Goal: Transaction & Acquisition: Purchase product/service

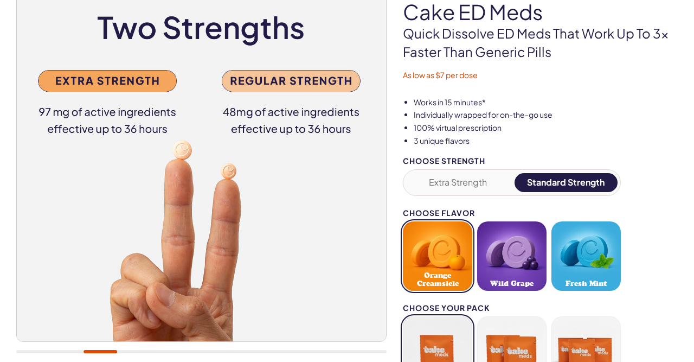
scroll to position [56, 0]
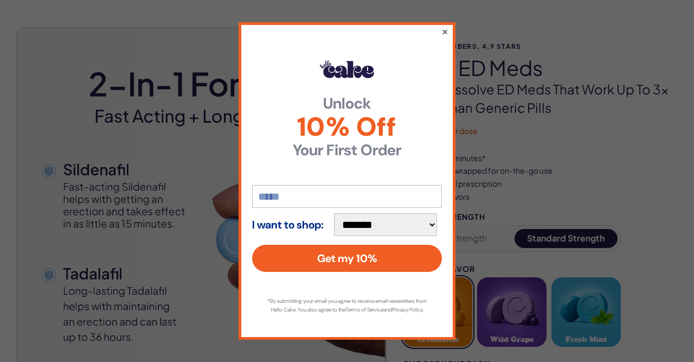
click at [447, 25] on button "×" at bounding box center [444, 31] width 7 height 13
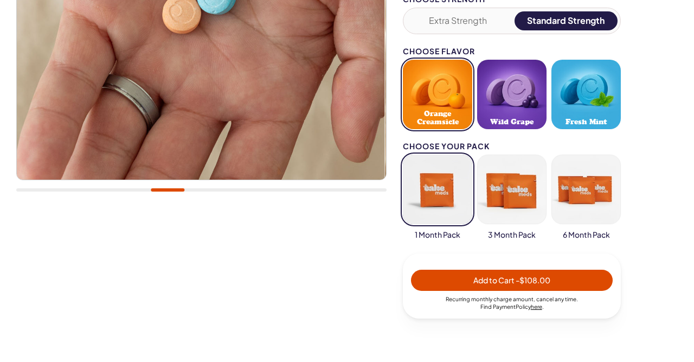
scroll to position [282, 0]
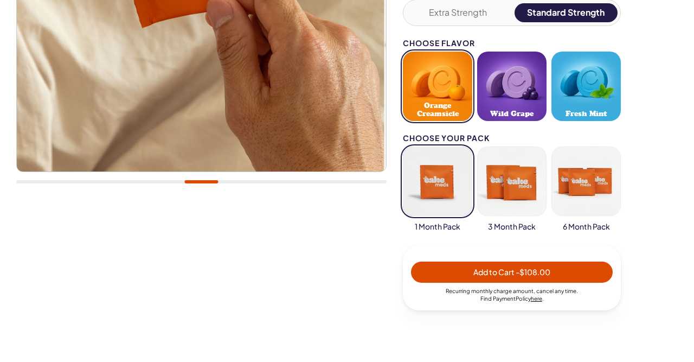
click at [524, 195] on button "button" at bounding box center [511, 180] width 69 height 69
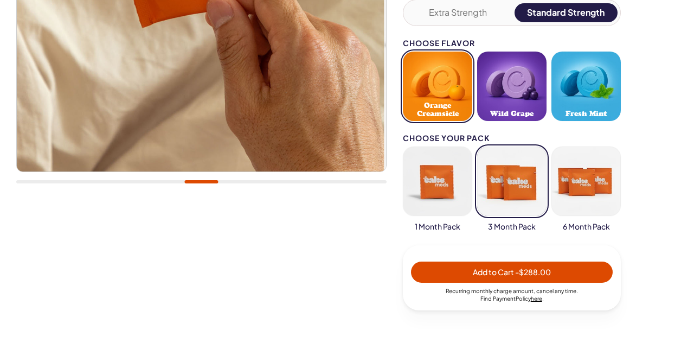
click at [448, 196] on button "button" at bounding box center [437, 180] width 69 height 69
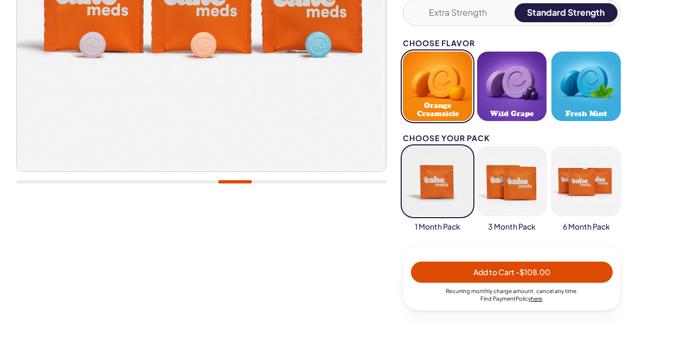
click at [475, 271] on span "Add to Cart - $108.00" at bounding box center [511, 272] width 77 height 10
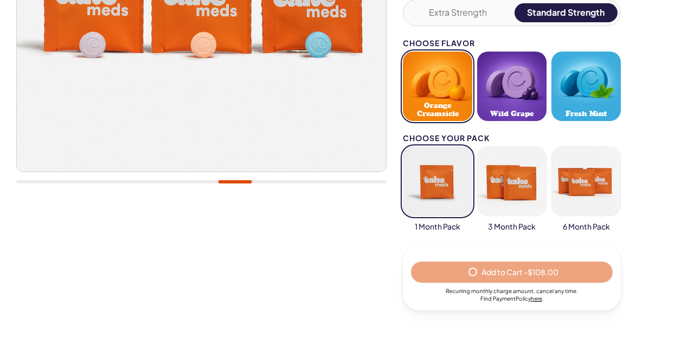
select select "*"
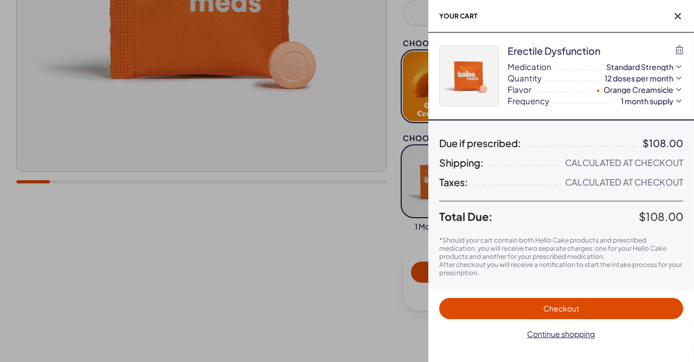
click at [544, 309] on span "Checkout" at bounding box center [561, 308] width 36 height 10
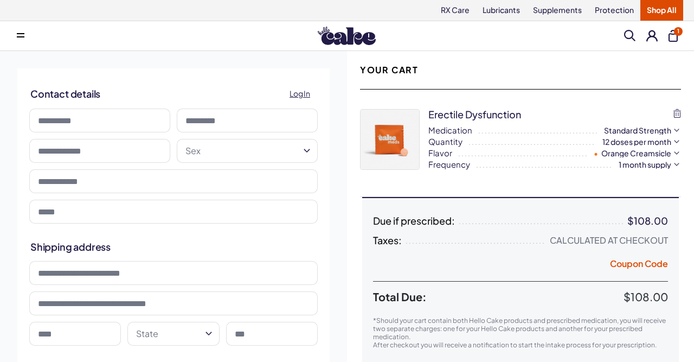
click at [143, 118] on input at bounding box center [99, 120] width 141 height 24
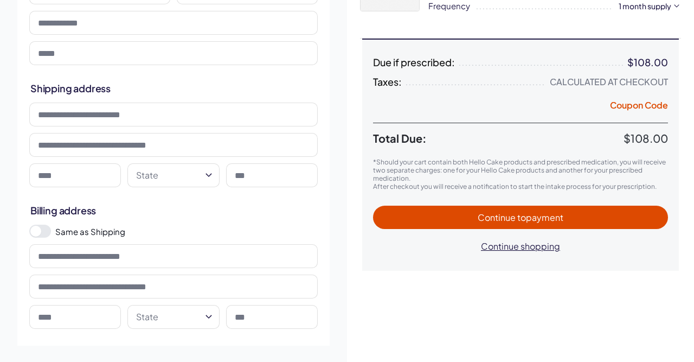
scroll to position [56, 0]
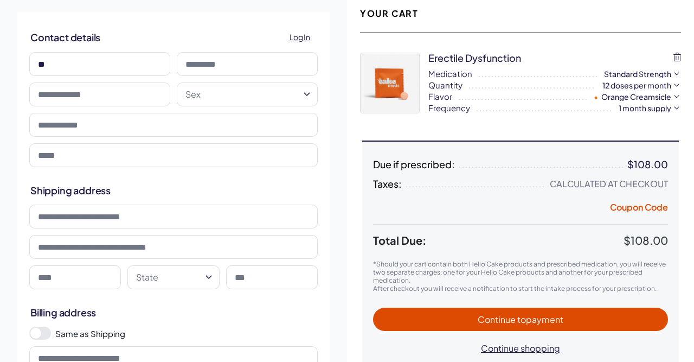
type input "****"
type input "*****"
type input "**********"
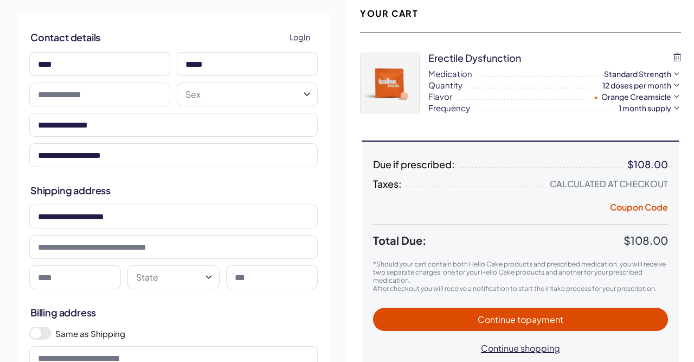
type input "*****"
type input "**********"
click at [105, 91] on input "text" at bounding box center [99, 94] width 141 height 24
type input "**********"
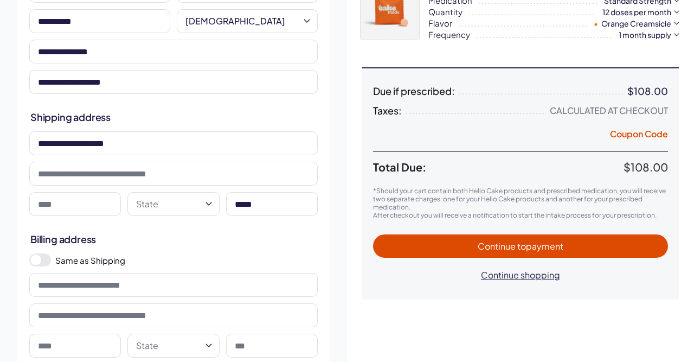
scroll to position [169, 0]
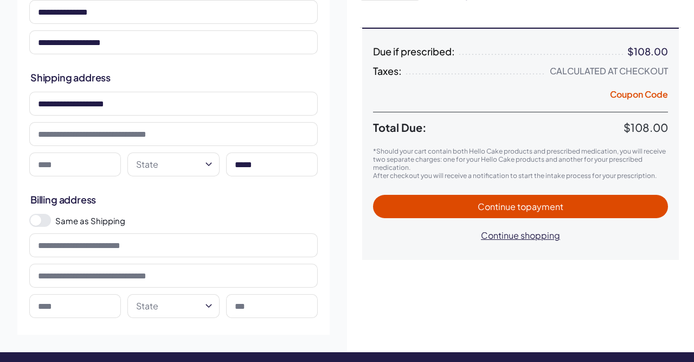
click at [110, 165] on input at bounding box center [75, 164] width 92 height 24
type input "*"
type input "**********"
select select "**"
click at [47, 217] on span at bounding box center [40, 220] width 22 height 13
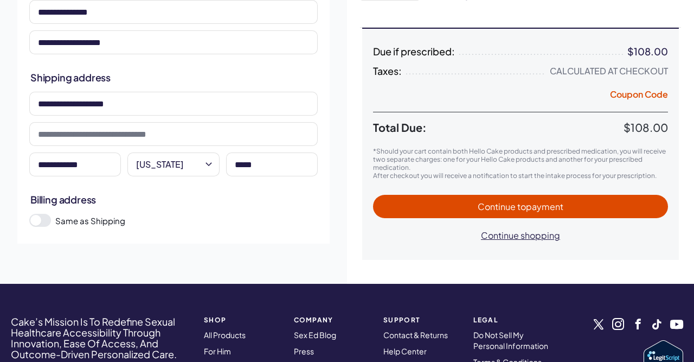
click at [470, 209] on span "Continue to payment" at bounding box center [520, 206] width 273 height 12
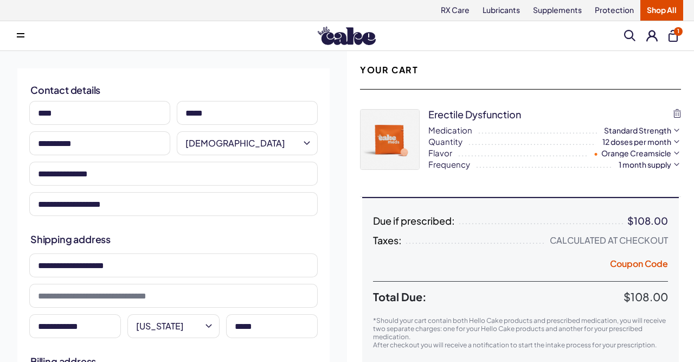
select select "*"
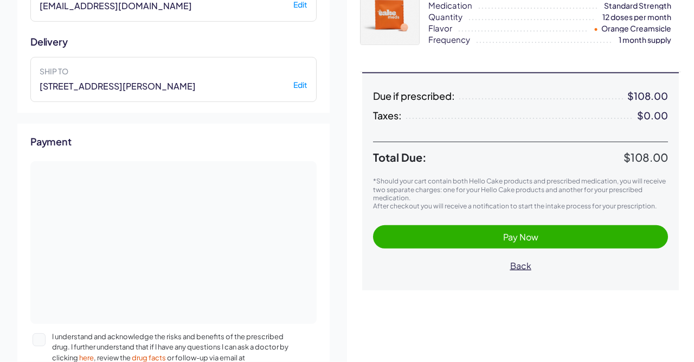
scroll to position [56, 0]
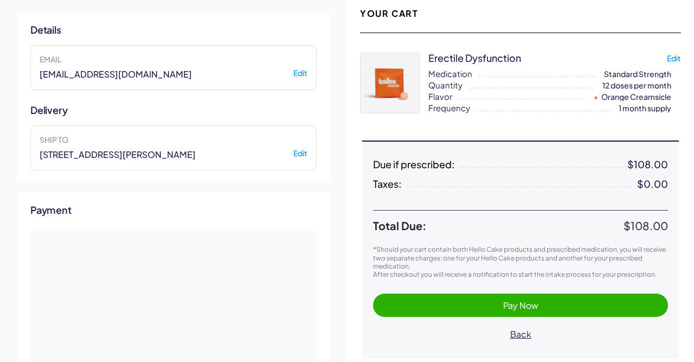
click at [511, 303] on span "Pay Now" at bounding box center [520, 304] width 35 height 11
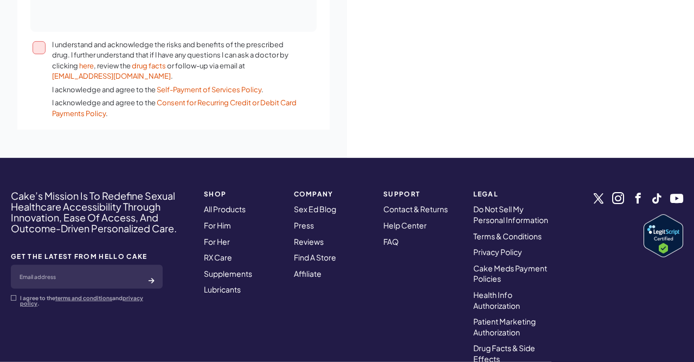
scroll to position [416, 0]
click at [40, 42] on button "I understand and acknowledge the risks and benefits of the prescribed drug. I f…" at bounding box center [39, 47] width 13 height 13
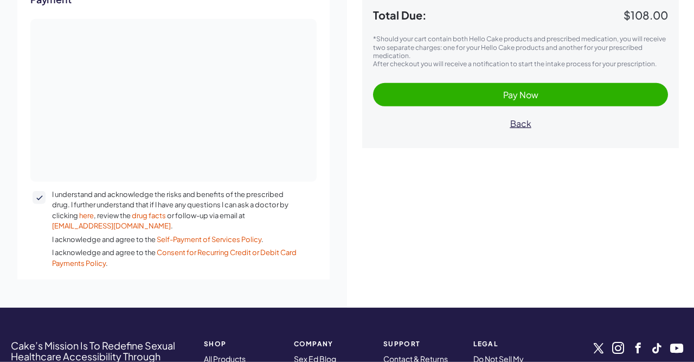
scroll to position [247, 0]
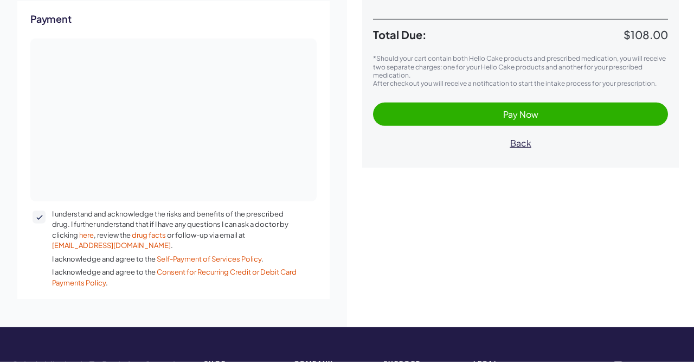
click at [529, 113] on span "Pay Now" at bounding box center [520, 113] width 35 height 11
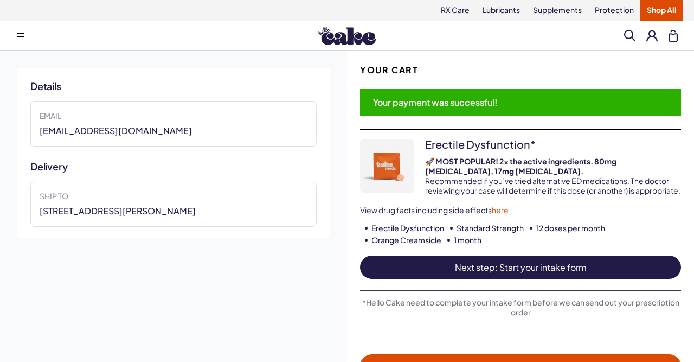
click at [551, 273] on span "Next step: Start your intake form" at bounding box center [520, 267] width 299 height 12
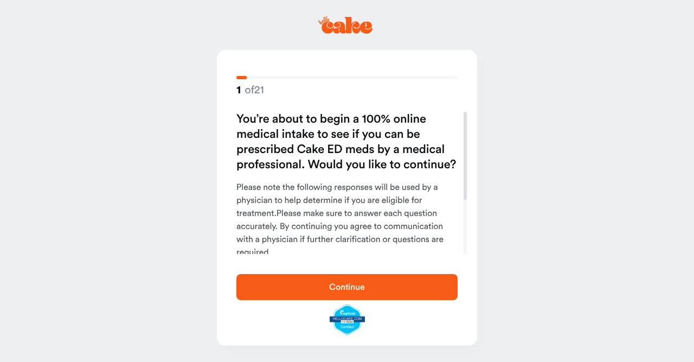
click at [367, 289] on span "Continue" at bounding box center [347, 286] width 187 height 13
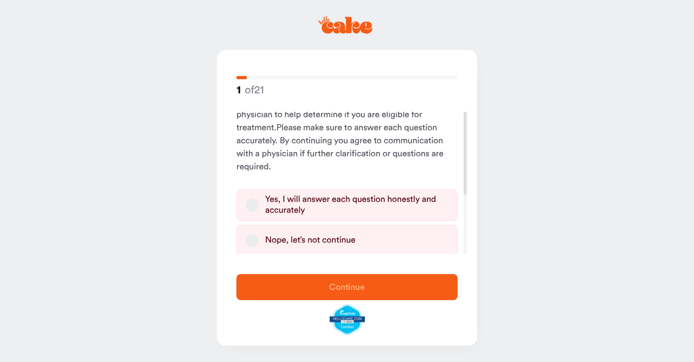
scroll to position [101, 0]
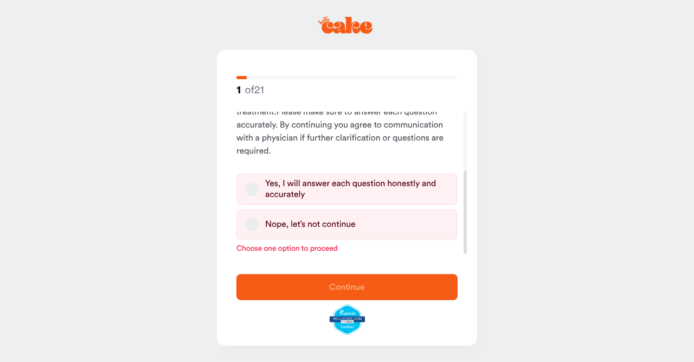
click at [322, 188] on div "Yes, I will answer each question honestly and accurately" at bounding box center [356, 189] width 183 height 22
click at [259, 188] on button "Yes, I will answer each question honestly and accurately" at bounding box center [252, 189] width 13 height 13
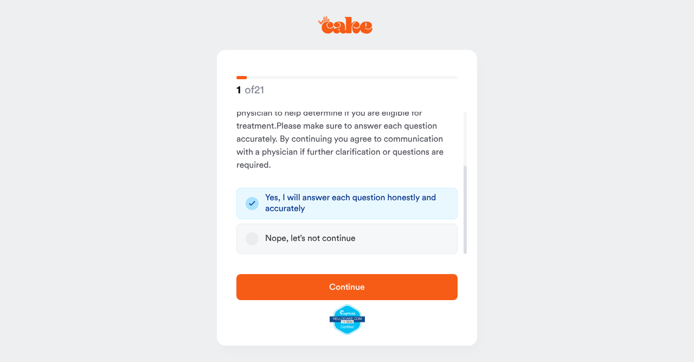
click at [348, 287] on span "Continue" at bounding box center [347, 286] width 36 height 9
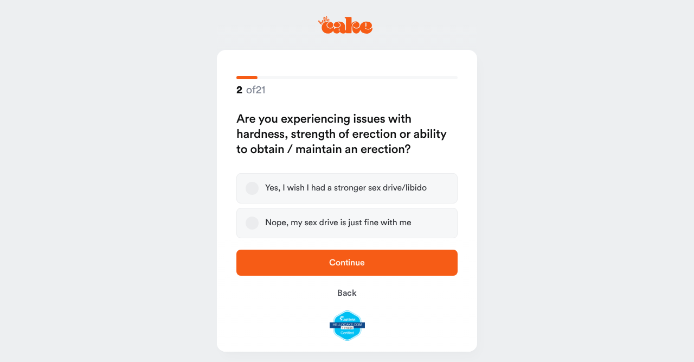
click at [349, 188] on div "Yes, I wish I had a stronger sex drive/libido" at bounding box center [346, 188] width 162 height 11
click at [259, 188] on button "Yes, I wish I had a stronger sex drive/libido" at bounding box center [252, 188] width 13 height 13
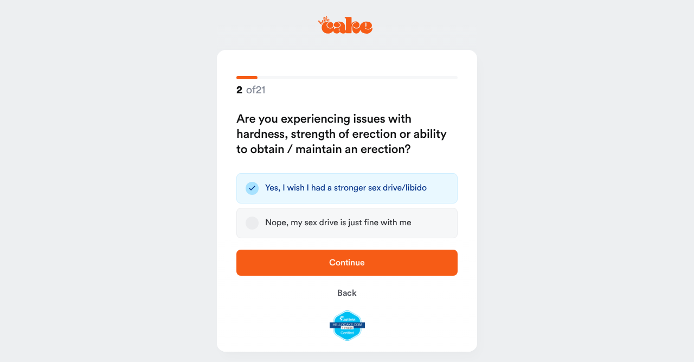
scroll to position [5, 0]
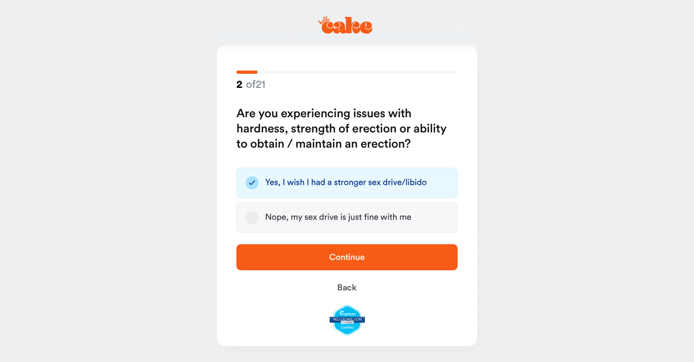
click at [367, 257] on span "Continue" at bounding box center [347, 256] width 187 height 13
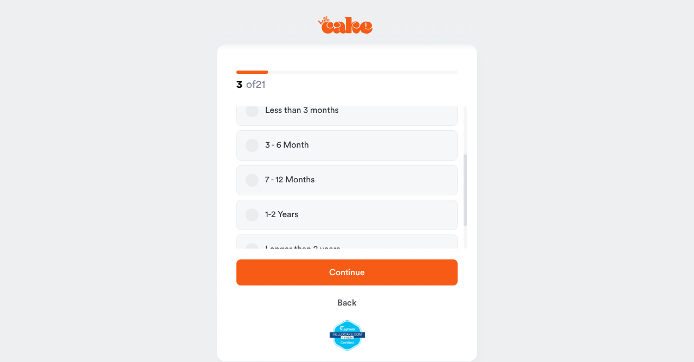
scroll to position [139, 0]
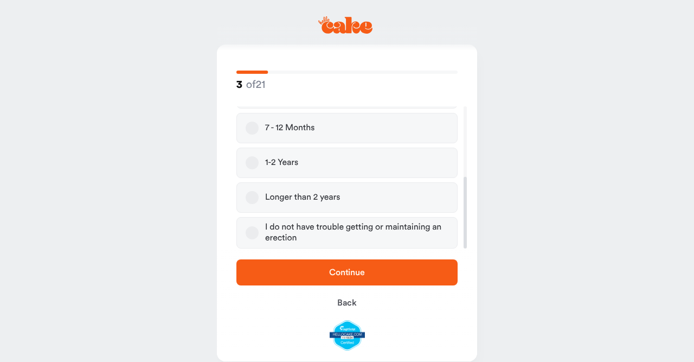
click at [320, 201] on div "Longer than 2 years" at bounding box center [302, 197] width 75 height 11
click at [259, 201] on button "Longer than 2 years" at bounding box center [252, 197] width 13 height 13
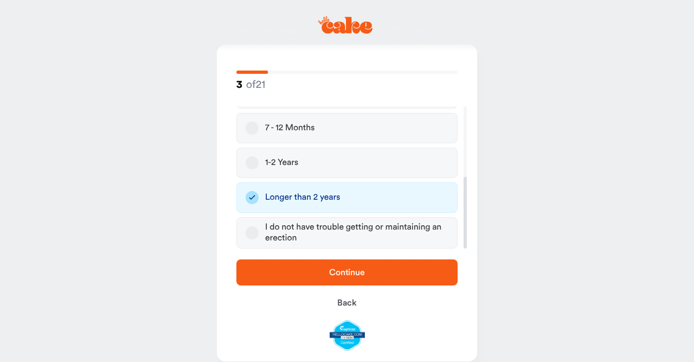
click at [347, 269] on span "Continue" at bounding box center [347, 272] width 36 height 9
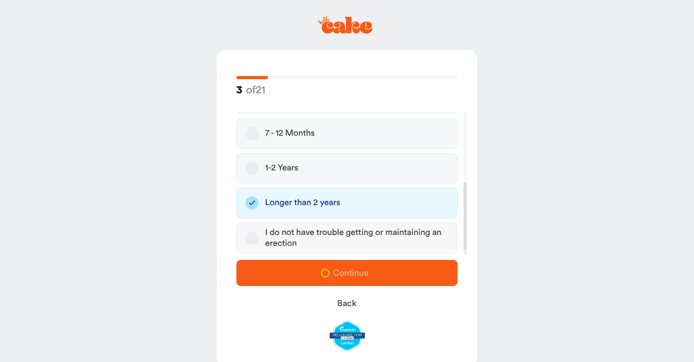
scroll to position [0, 0]
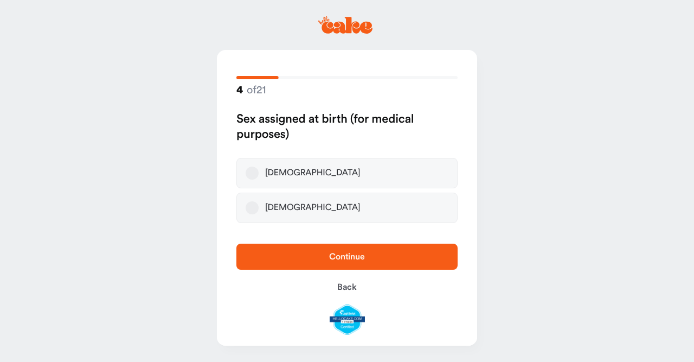
click at [255, 171] on button "Male" at bounding box center [252, 172] width 13 height 13
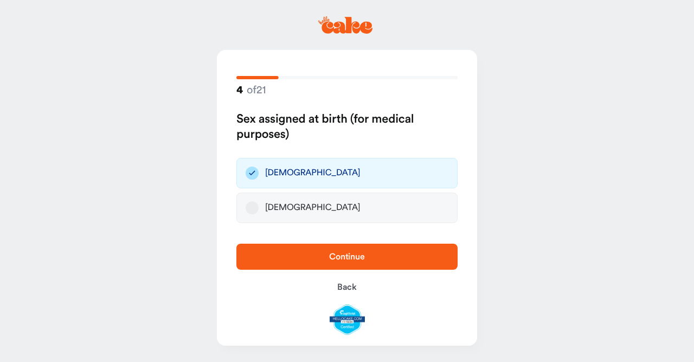
click at [350, 257] on span "Continue" at bounding box center [347, 256] width 36 height 9
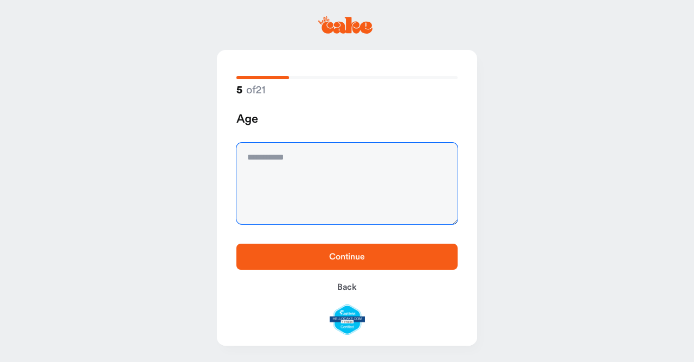
click at [338, 201] on textarea at bounding box center [346, 183] width 221 height 81
type textarea "**"
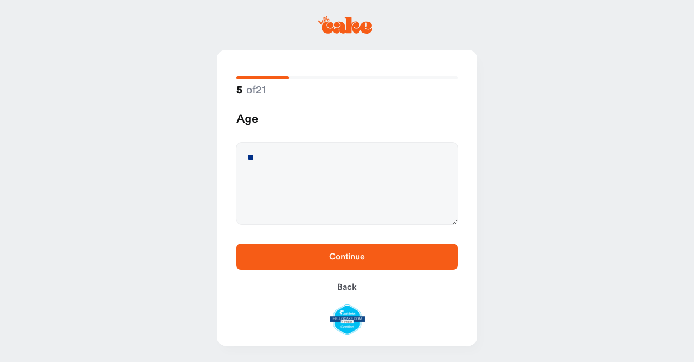
click at [369, 258] on span "Continue" at bounding box center [347, 256] width 187 height 13
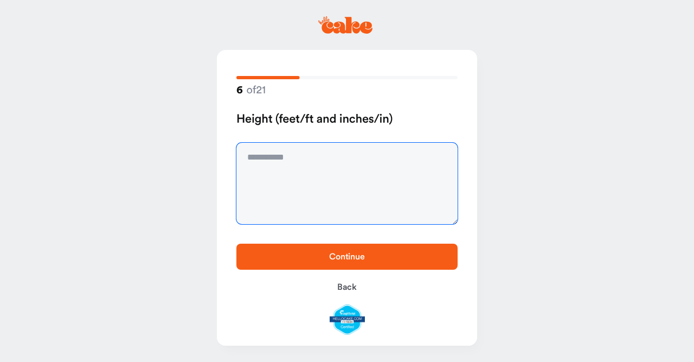
click at [345, 183] on textarea at bounding box center [346, 183] width 221 height 81
type textarea "****"
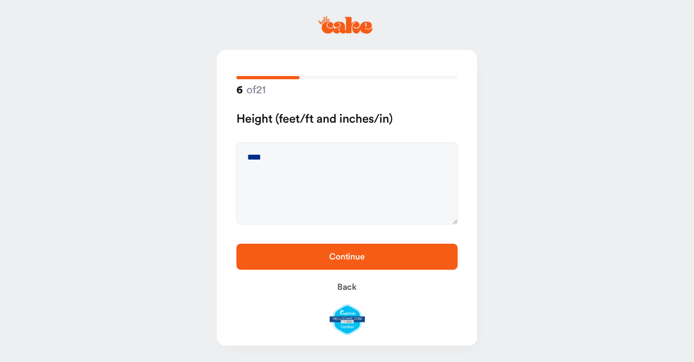
click at [377, 259] on span "Continue" at bounding box center [347, 256] width 187 height 13
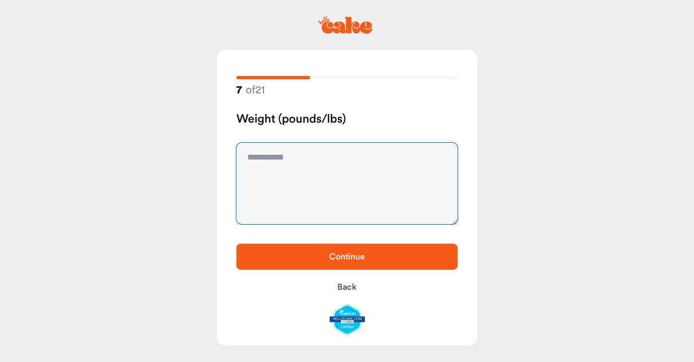
click at [355, 173] on textarea at bounding box center [346, 183] width 221 height 81
type textarea "***"
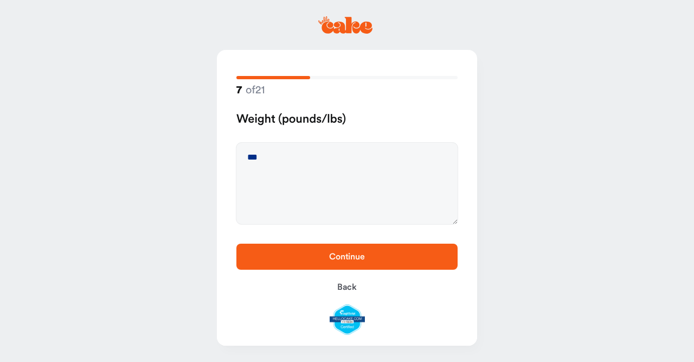
click at [367, 255] on span "Continue" at bounding box center [347, 256] width 187 height 13
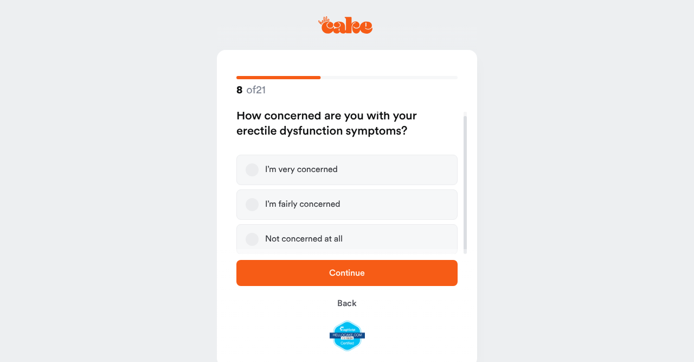
scroll to position [4, 0]
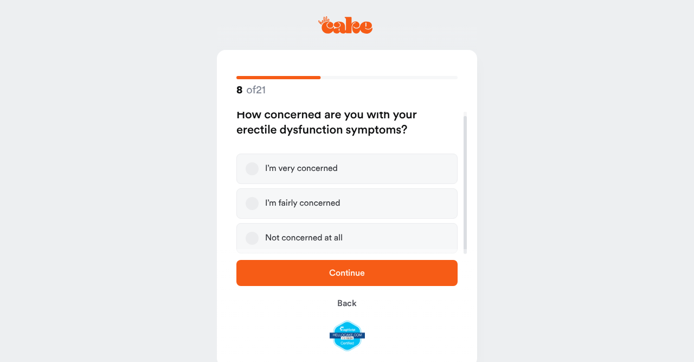
click at [309, 205] on div "I’m fairly concerned" at bounding box center [302, 203] width 75 height 11
click at [259, 205] on button "I’m fairly concerned" at bounding box center [252, 203] width 13 height 13
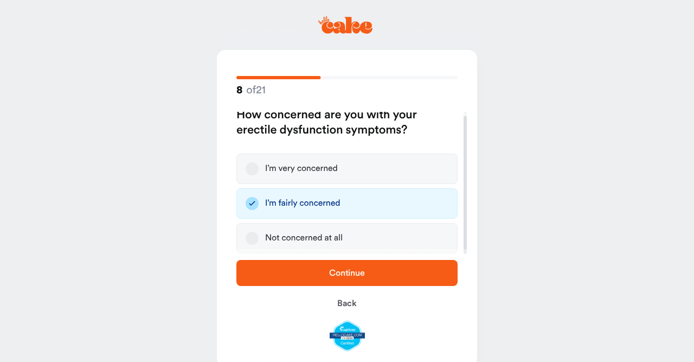
click at [330, 239] on div "Not concerned at all" at bounding box center [304, 238] width 78 height 11
click at [259, 239] on button "Not concerned at all" at bounding box center [252, 238] width 13 height 13
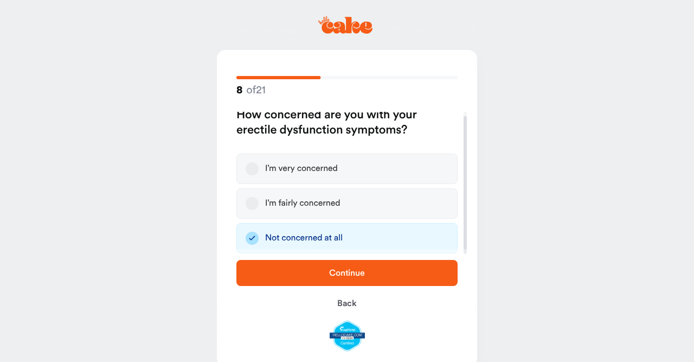
click at [365, 272] on span "Continue" at bounding box center [347, 272] width 187 height 13
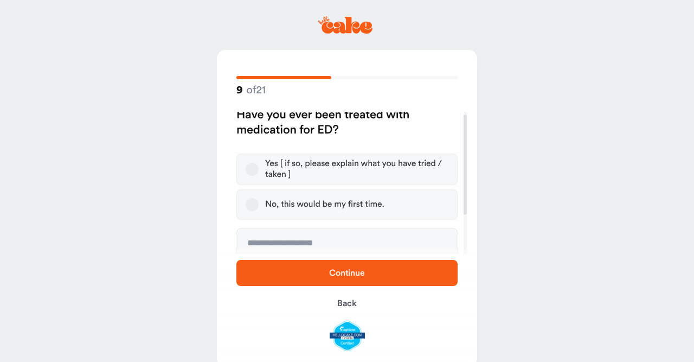
click at [325, 163] on div "Yes [ if so, please explain what you have tried / taken ]" at bounding box center [356, 169] width 183 height 22
click at [259, 163] on button "Yes [ if so, please explain what you have tried / taken ]" at bounding box center [252, 169] width 13 height 13
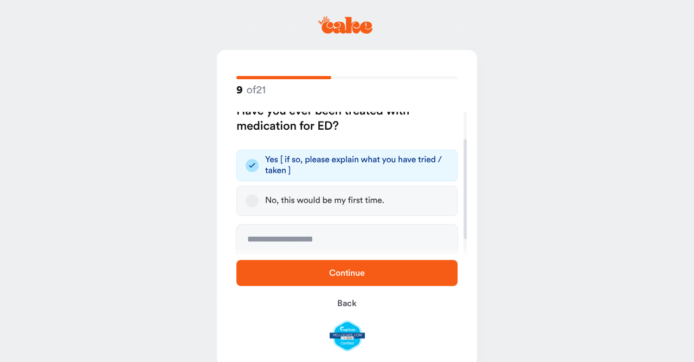
scroll to position [60, 0]
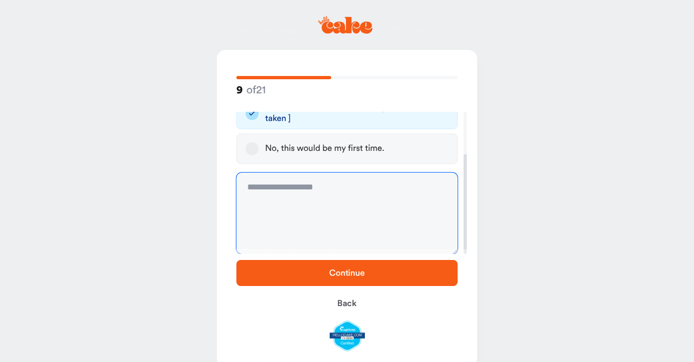
click at [349, 210] on textarea at bounding box center [346, 212] width 221 height 81
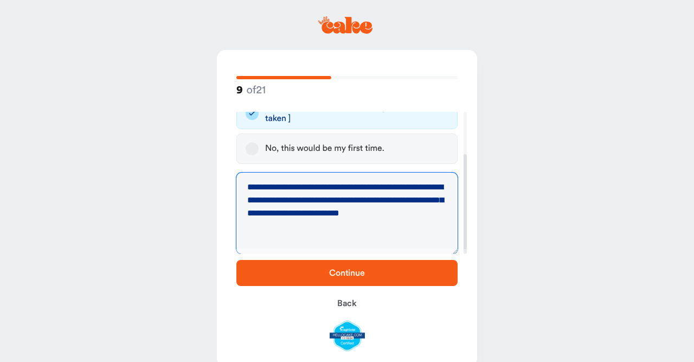
click at [405, 222] on textarea "**********" at bounding box center [346, 212] width 221 height 81
click at [247, 186] on textarea "**********" at bounding box center [346, 212] width 221 height 81
type textarea "**********"
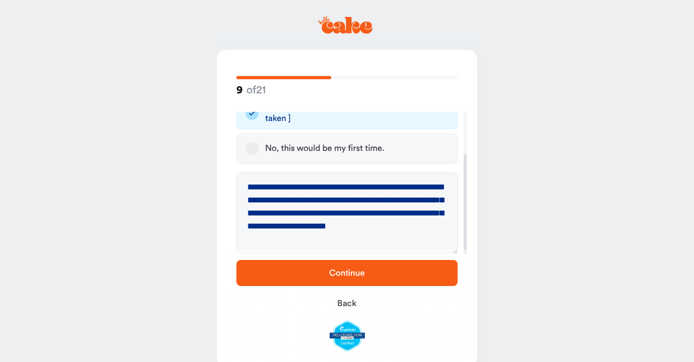
click at [349, 273] on span "Continue" at bounding box center [347, 272] width 36 height 9
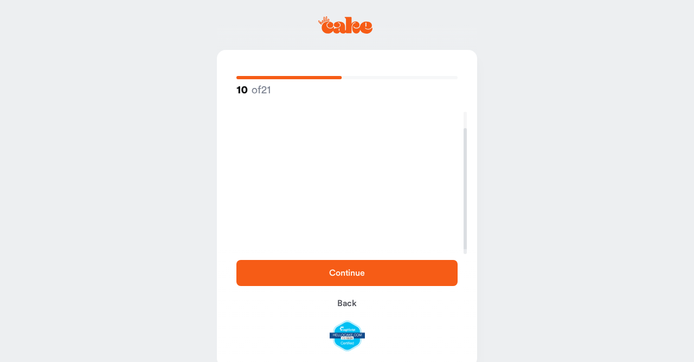
scroll to position [18, 0]
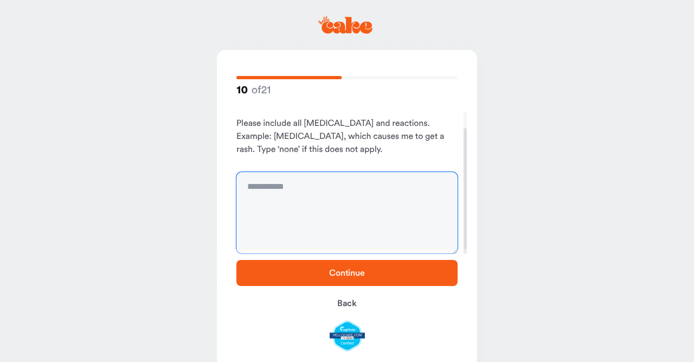
click at [352, 206] on textarea at bounding box center [346, 212] width 221 height 81
click at [350, 301] on span "Back" at bounding box center [347, 303] width 20 height 9
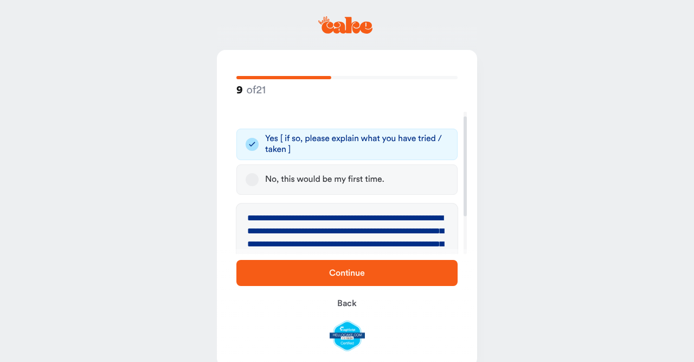
scroll to position [60, 0]
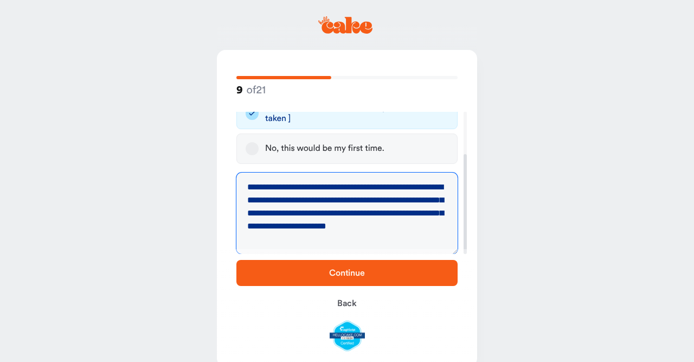
click at [428, 227] on textarea "**********" at bounding box center [346, 212] width 221 height 81
click at [351, 305] on span "Back" at bounding box center [347, 303] width 20 height 9
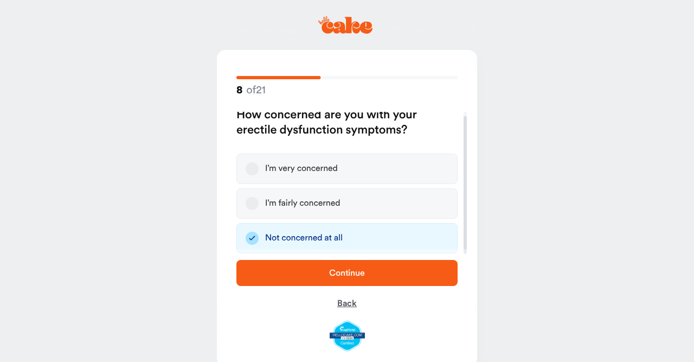
click at [348, 305] on span "Back" at bounding box center [347, 303] width 20 height 9
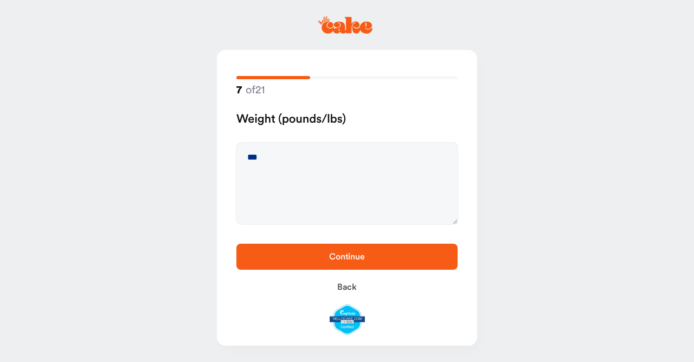
click at [365, 258] on span "Continue" at bounding box center [347, 256] width 36 height 9
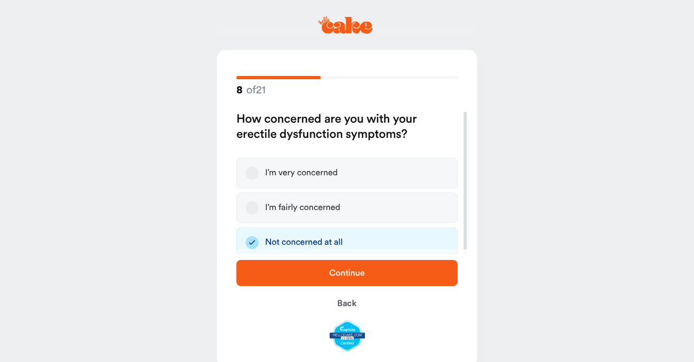
click at [368, 267] on span "Continue" at bounding box center [347, 272] width 187 height 13
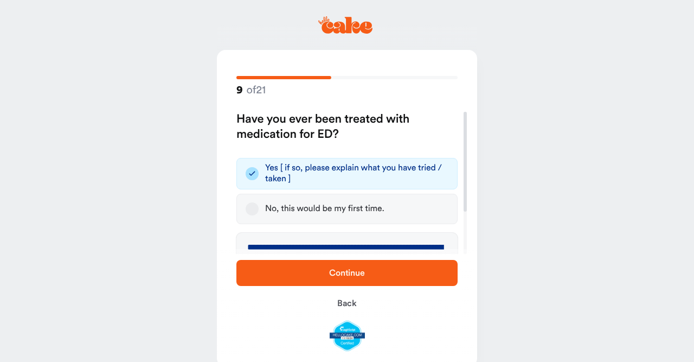
click at [369, 271] on span "Continue" at bounding box center [347, 272] width 187 height 13
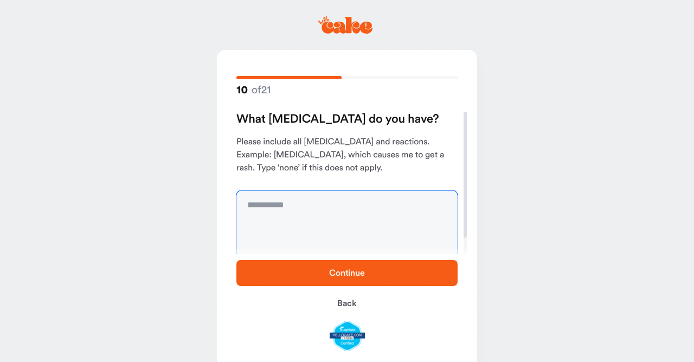
click at [337, 218] on textarea at bounding box center [346, 230] width 221 height 81
type textarea "****"
click at [368, 272] on span "Continue" at bounding box center [347, 272] width 187 height 13
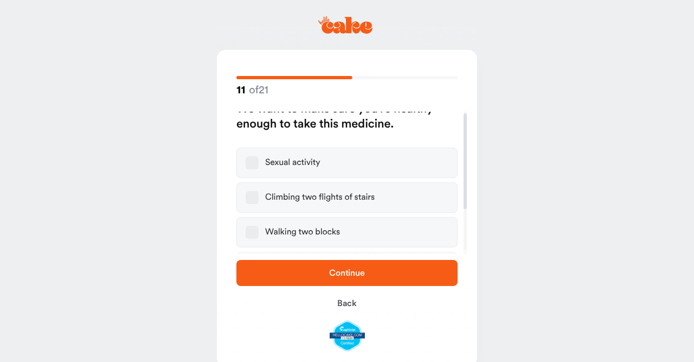
scroll to position [69, 0]
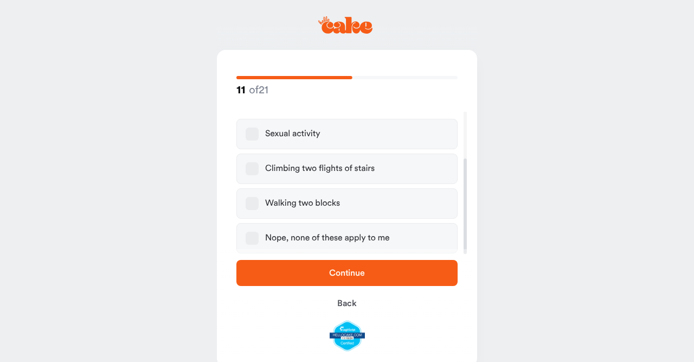
click at [316, 241] on div "Nope, none of these apply to me" at bounding box center [327, 238] width 125 height 11
click at [259, 241] on button "Nope, none of these apply to me" at bounding box center [252, 238] width 13 height 13
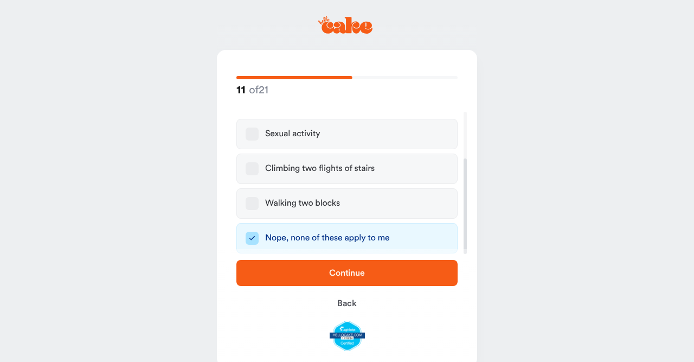
click at [361, 276] on span "Continue" at bounding box center [347, 272] width 36 height 9
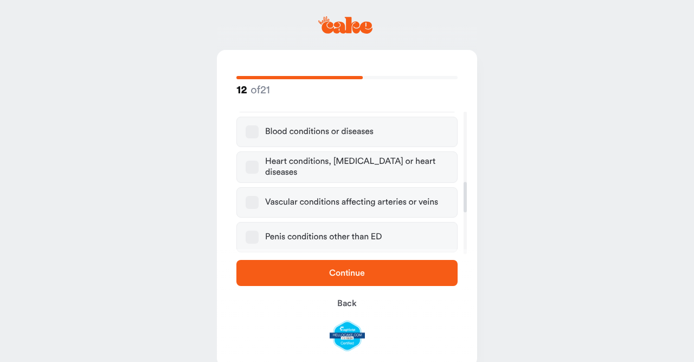
scroll to position [364, 0]
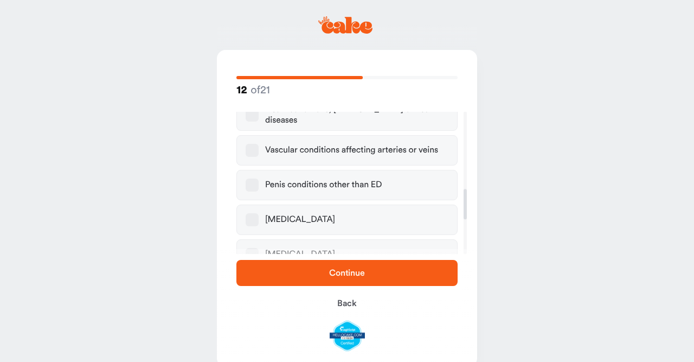
click at [252, 248] on button "High blood pressure" at bounding box center [252, 254] width 13 height 13
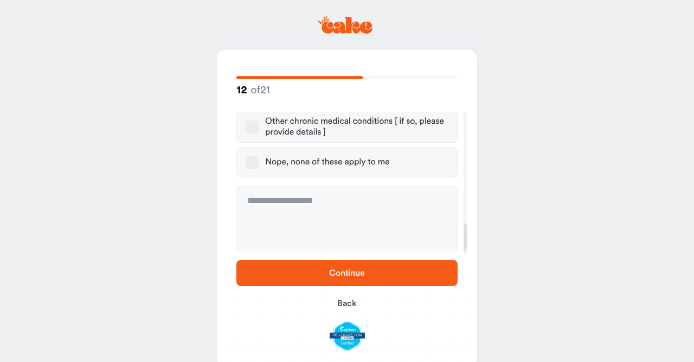
scroll to position [529, 0]
click at [386, 269] on span "Continue" at bounding box center [347, 272] width 187 height 13
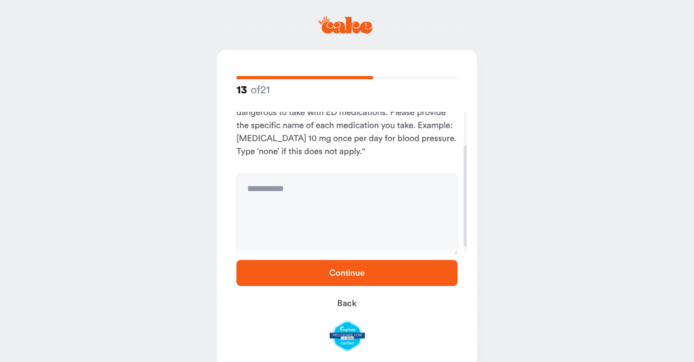
scroll to position [57, 0]
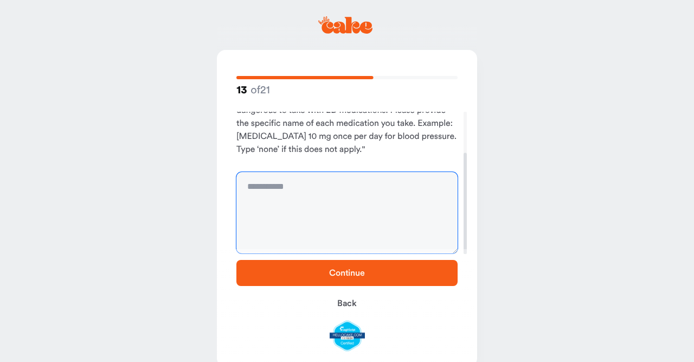
click at [330, 199] on textarea at bounding box center [346, 212] width 221 height 81
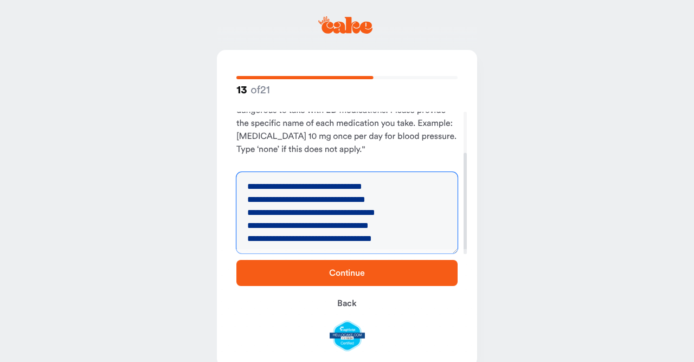
click at [272, 239] on textarea "**********" at bounding box center [346, 212] width 221 height 81
click at [401, 239] on textarea "**********" at bounding box center [346, 212] width 221 height 81
type textarea "**********"
click at [378, 273] on span "Continue" at bounding box center [347, 272] width 187 height 13
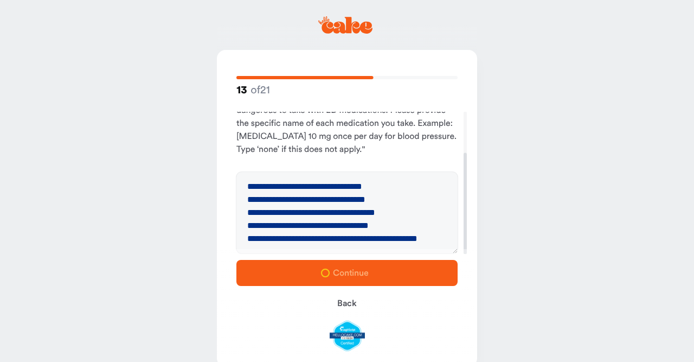
scroll to position [0, 0]
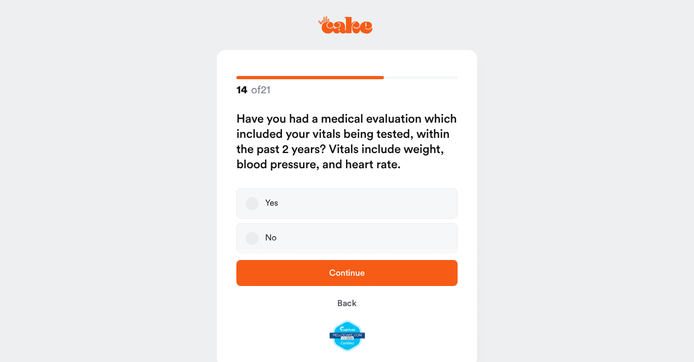
click at [327, 202] on label "Yes" at bounding box center [346, 203] width 221 height 30
click at [259, 202] on button "Yes" at bounding box center [252, 203] width 13 height 13
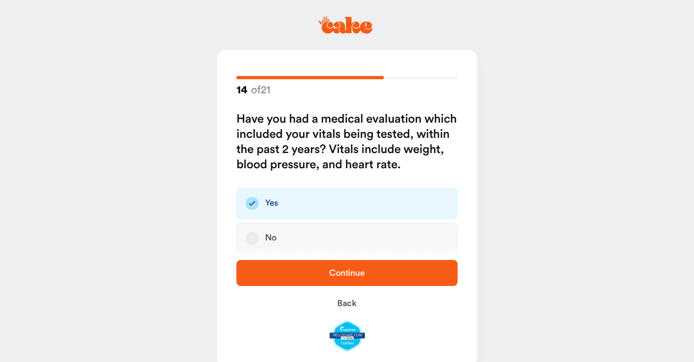
click at [358, 270] on span "Continue" at bounding box center [347, 272] width 36 height 9
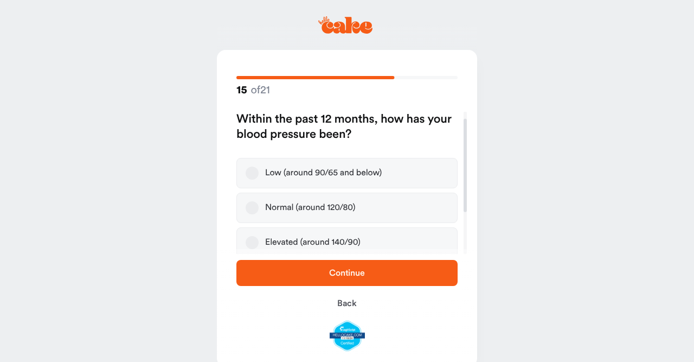
scroll to position [52, 0]
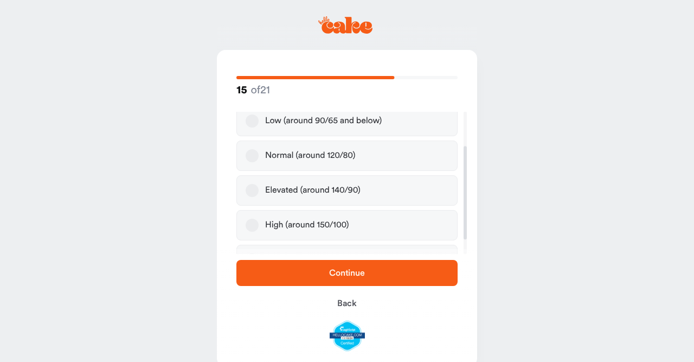
click at [362, 191] on label "Elevated (around 140/90)" at bounding box center [346, 190] width 221 height 30
click at [259, 191] on button "Elevated (around 140/90)" at bounding box center [252, 190] width 13 height 13
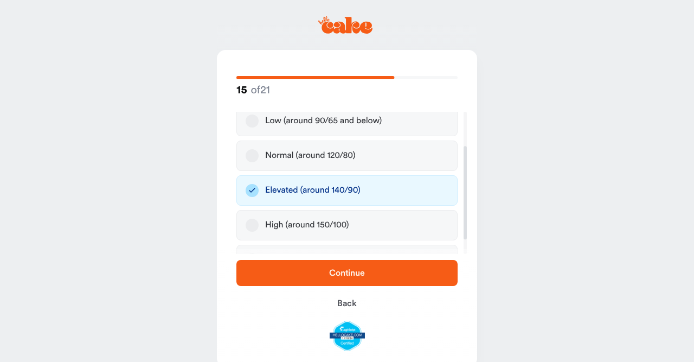
click at [371, 267] on span "Continue" at bounding box center [347, 272] width 187 height 13
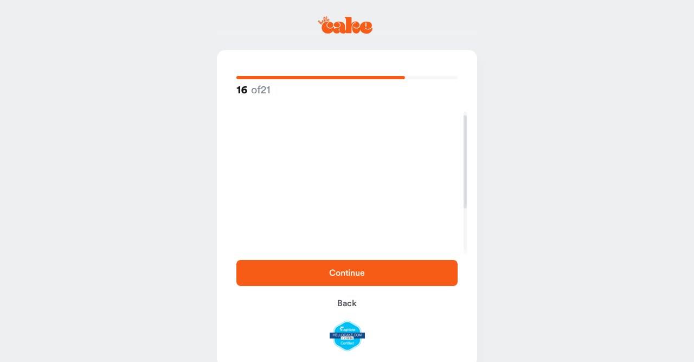
scroll to position [5, 0]
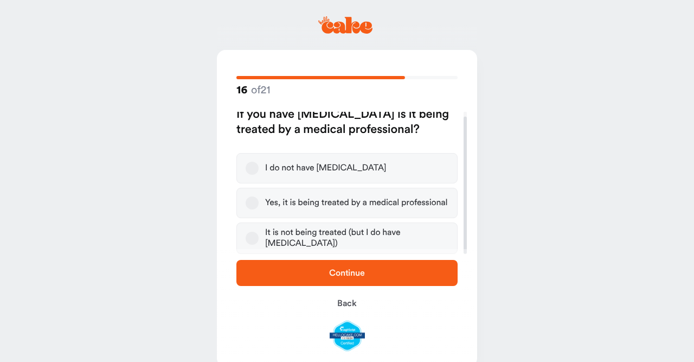
click at [337, 207] on div "Yes, it is being treated by a medical professional" at bounding box center [356, 202] width 182 height 11
click at [259, 207] on button "Yes, it is being treated by a medical professional" at bounding box center [252, 202] width 13 height 13
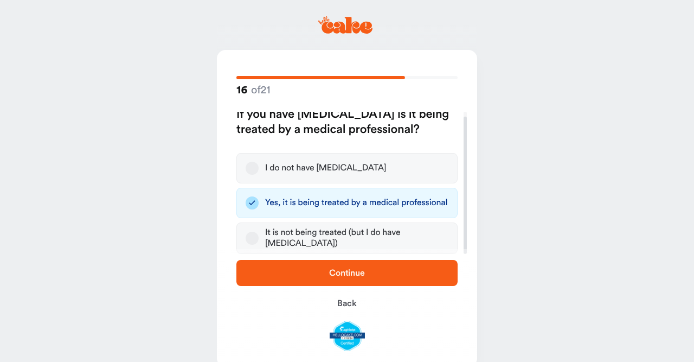
click at [361, 271] on span "Continue" at bounding box center [347, 272] width 36 height 9
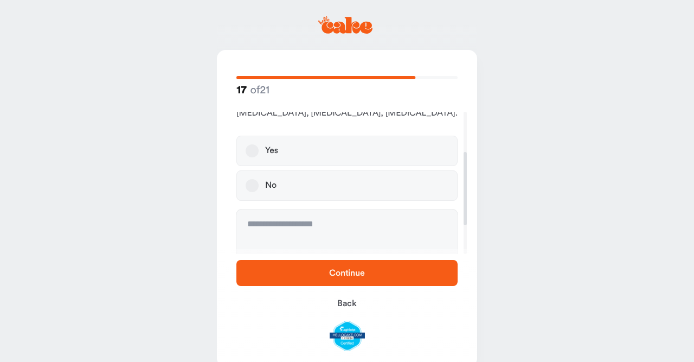
scroll to position [57, 0]
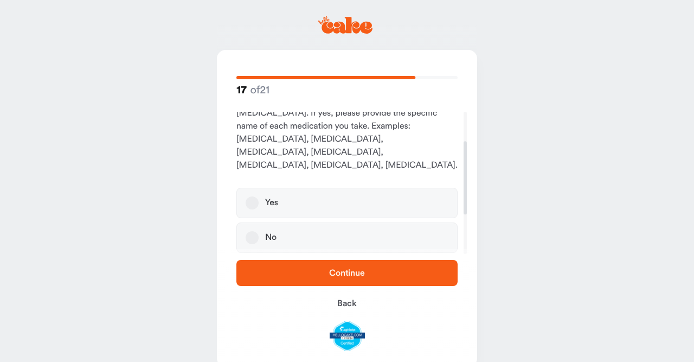
click at [318, 228] on label "No" at bounding box center [346, 237] width 221 height 30
click at [259, 231] on button "No" at bounding box center [252, 237] width 13 height 13
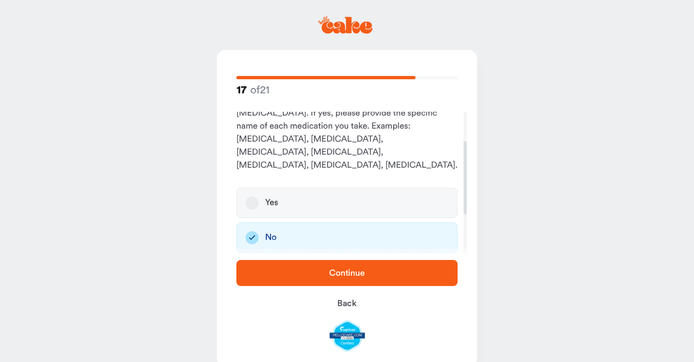
click at [343, 267] on span "Continue" at bounding box center [347, 272] width 187 height 13
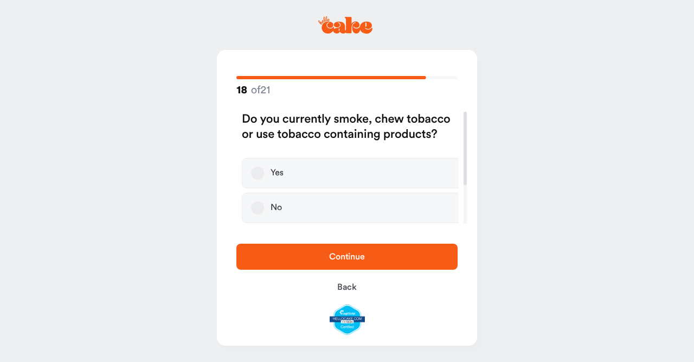
scroll to position [0, 0]
click at [250, 208] on button "No" at bounding box center [252, 207] width 13 height 13
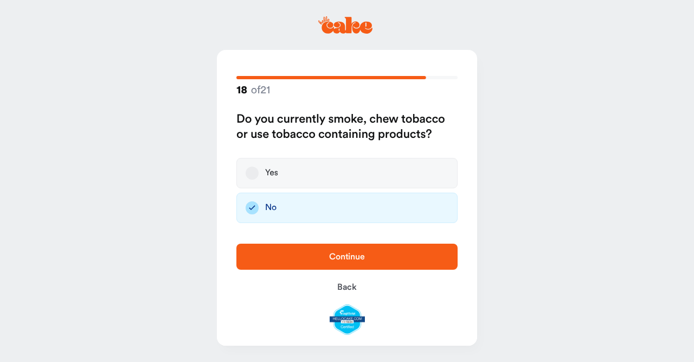
click at [318, 255] on span "Continue" at bounding box center [347, 256] width 187 height 13
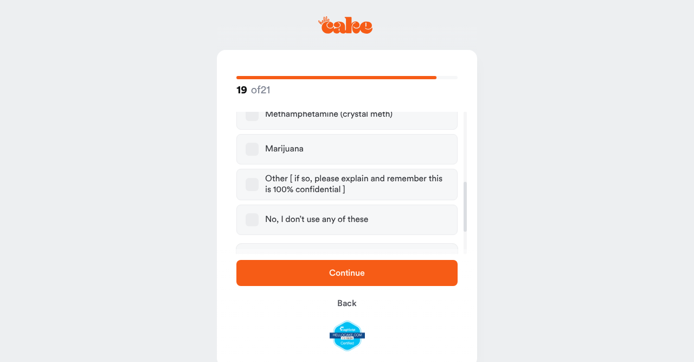
scroll to position [260, 0]
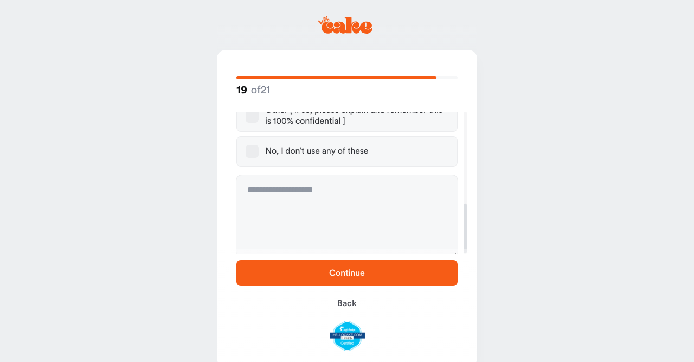
click at [317, 151] on div "No, I don’t use any of these" at bounding box center [316, 151] width 103 height 11
click at [259, 151] on button "No, I don’t use any of these" at bounding box center [252, 151] width 13 height 13
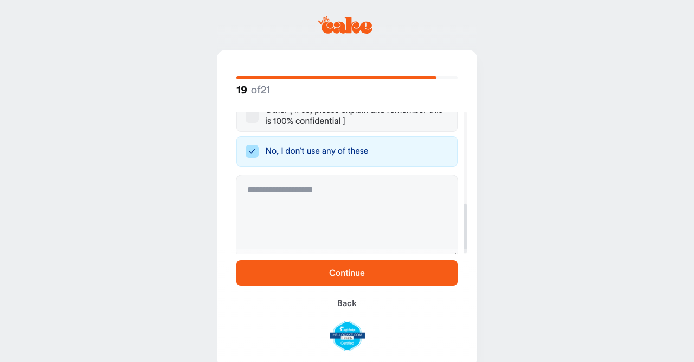
click at [353, 272] on span "Continue" at bounding box center [347, 272] width 36 height 9
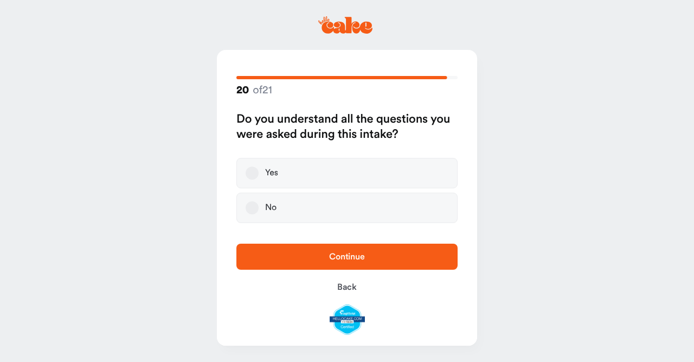
click at [251, 170] on button "Yes" at bounding box center [252, 172] width 13 height 13
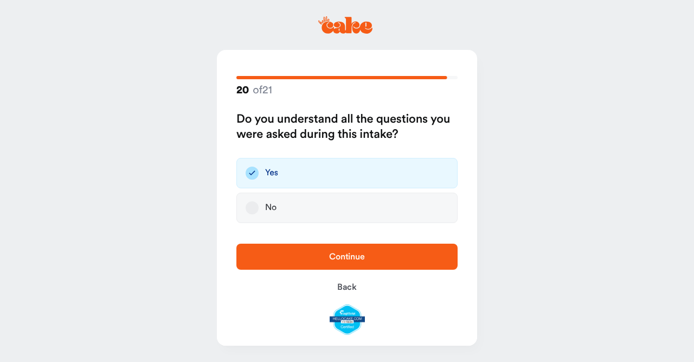
click at [341, 250] on span "Continue" at bounding box center [347, 256] width 187 height 13
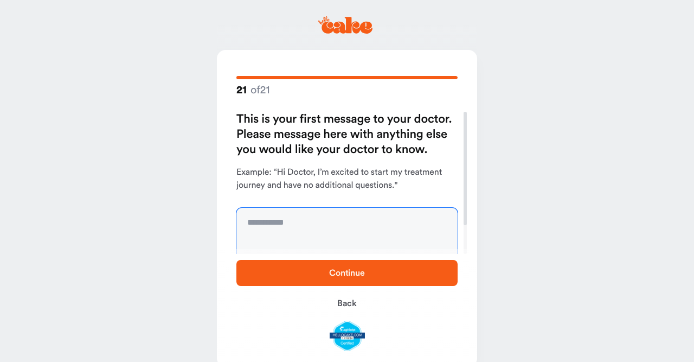
click at [339, 229] on textarea at bounding box center [346, 248] width 221 height 81
type textarea "**********"
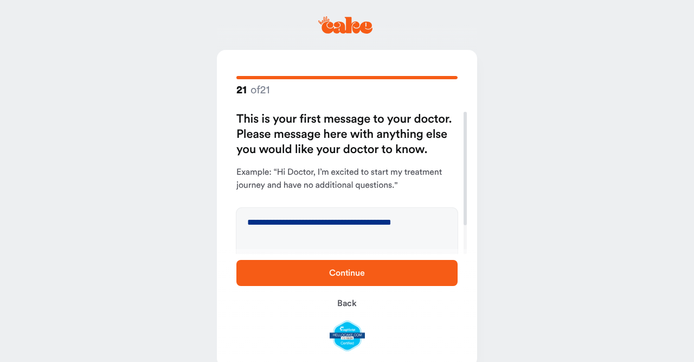
click at [348, 267] on span "Continue" at bounding box center [347, 272] width 187 height 13
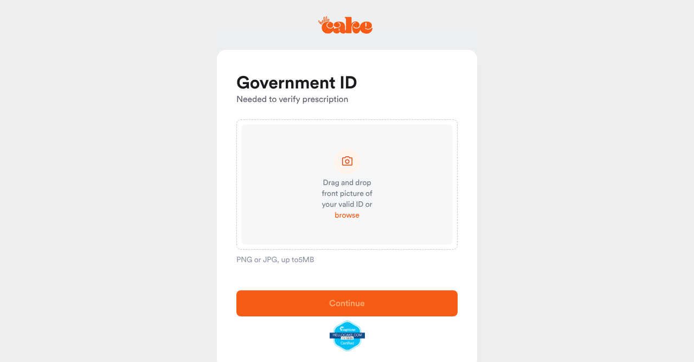
click at [350, 215] on span "browse" at bounding box center [347, 215] width 24 height 11
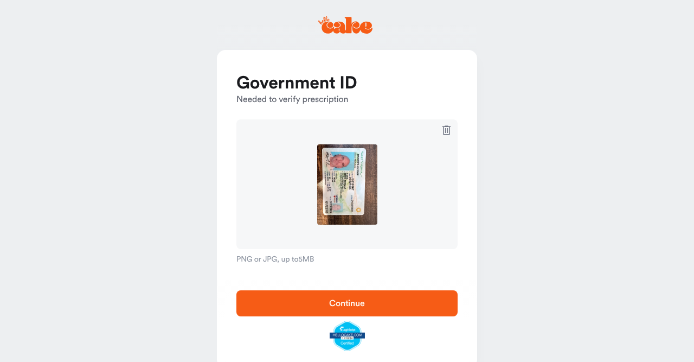
click at [368, 302] on span "Continue" at bounding box center [347, 303] width 187 height 13
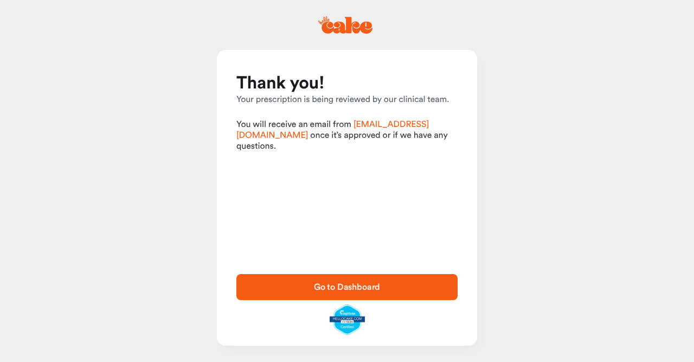
click at [367, 287] on span "Go to Dashboard" at bounding box center [347, 286] width 67 height 9
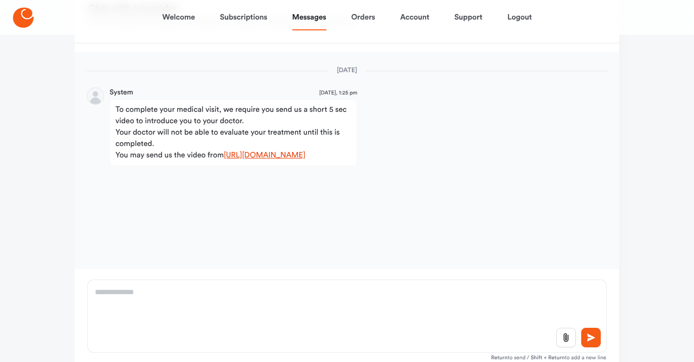
scroll to position [113, 0]
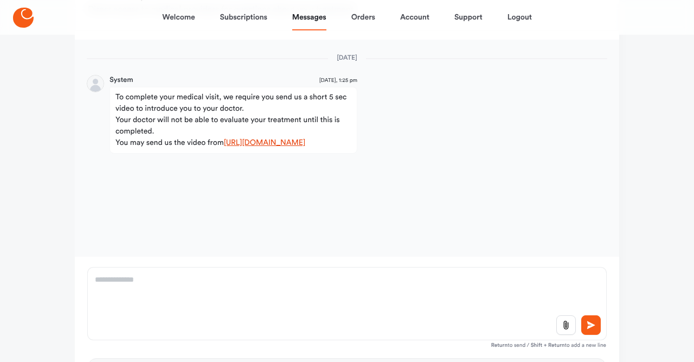
click at [306, 144] on link "https://patient.mdintegrations.com/av/eyJwYXRpZW50X2VtYWlsIjoib2tzdGF0ZTg3QGdtY…" at bounding box center [265, 143] width 82 height 8
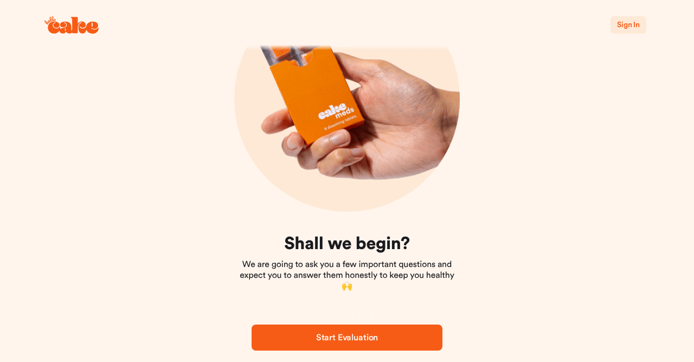
scroll to position [102, 0]
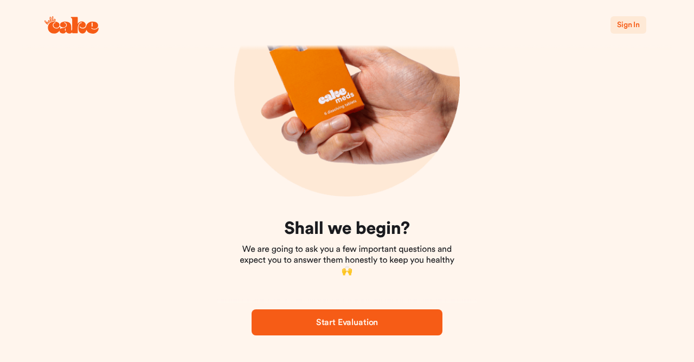
click at [352, 325] on span "Start Evaluation" at bounding box center [347, 322] width 62 height 9
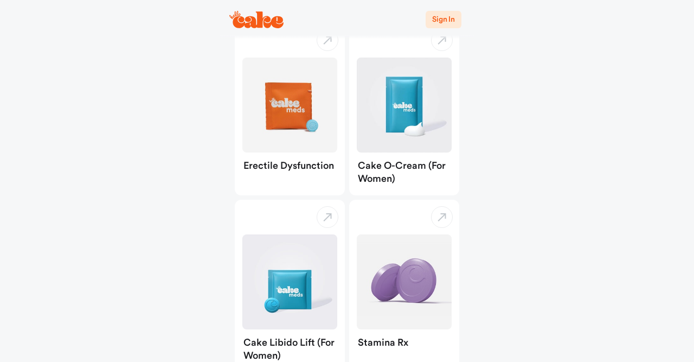
click at [440, 18] on span "Sign In" at bounding box center [443, 20] width 23 height 8
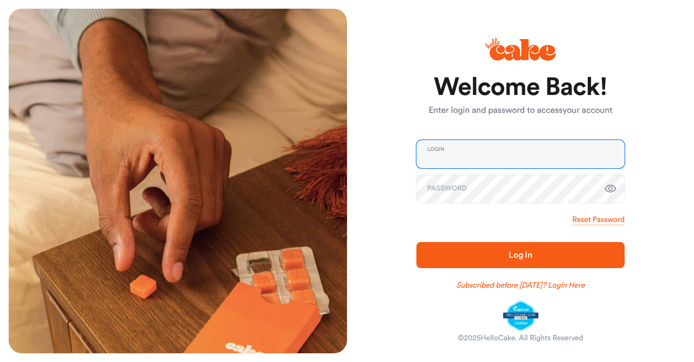
click at [482, 147] on input "email" at bounding box center [520, 154] width 208 height 28
type input "**********"
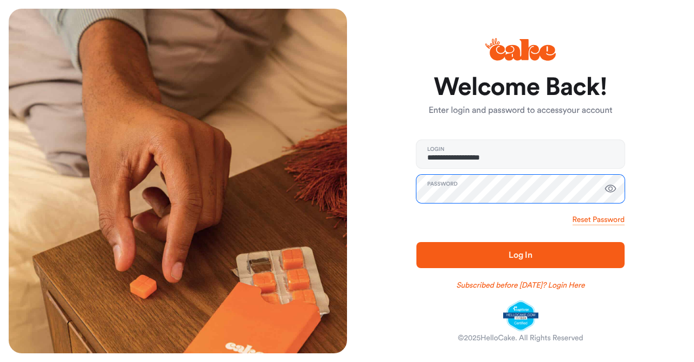
click at [416, 242] on button "Log In" at bounding box center [520, 255] width 208 height 26
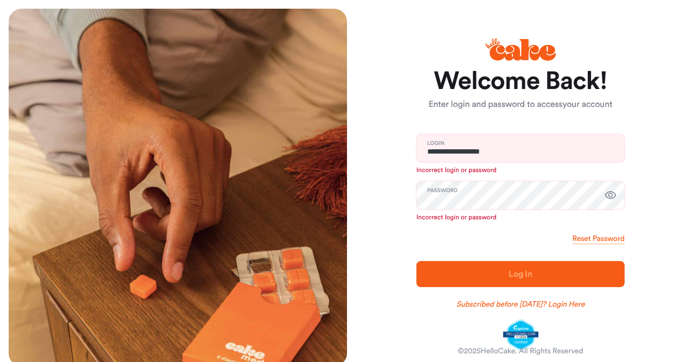
click at [609, 194] on icon "button" at bounding box center [610, 195] width 11 height 8
click at [610, 240] on link "Reset Password" at bounding box center [599, 238] width 52 height 11
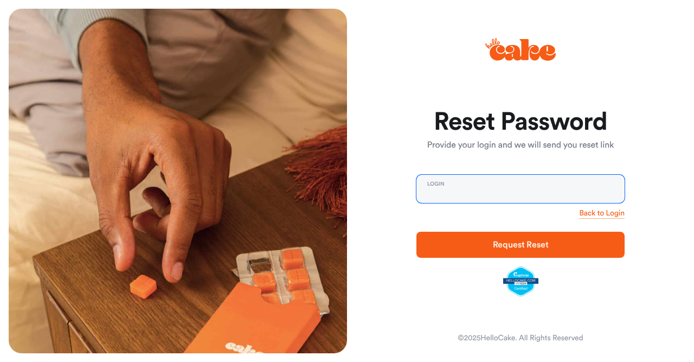
click at [545, 186] on input "email" at bounding box center [520, 189] width 208 height 28
type input "**********"
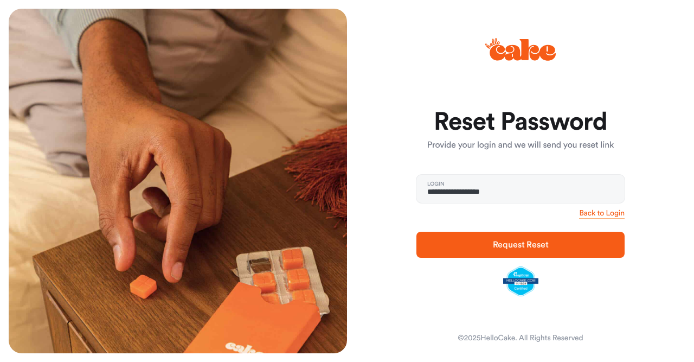
click at [524, 247] on span "Request Reset" at bounding box center [521, 244] width 56 height 9
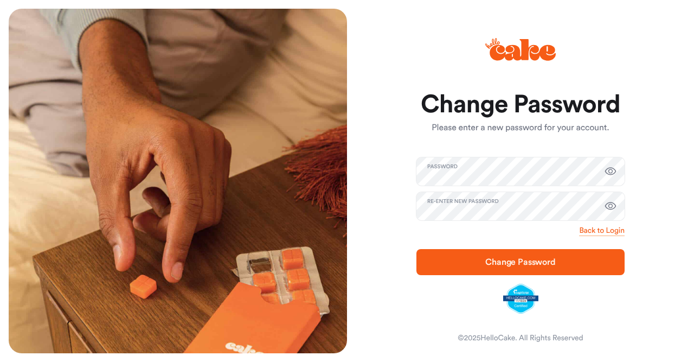
click at [614, 204] on icon "button" at bounding box center [610, 206] width 13 height 13
click at [616, 165] on icon "button" at bounding box center [610, 171] width 13 height 13
click at [543, 266] on span "Change Password" at bounding box center [520, 262] width 70 height 9
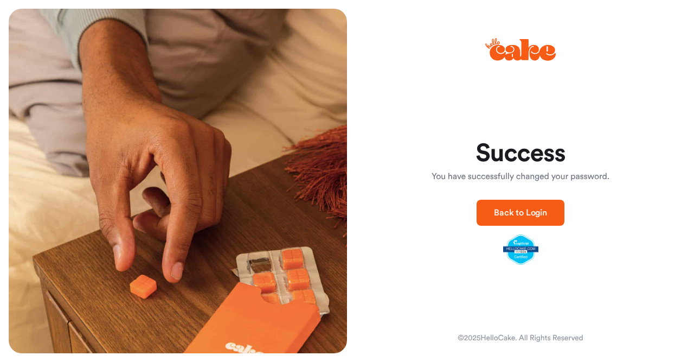
click at [524, 215] on span "Back to Login" at bounding box center [520, 212] width 53 height 9
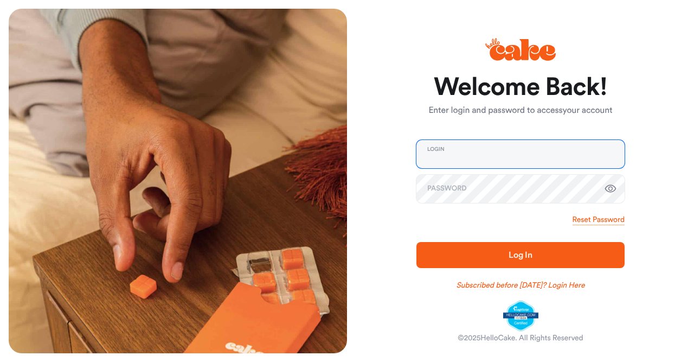
click at [487, 152] on input "email" at bounding box center [520, 154] width 208 height 28
type input "**********"
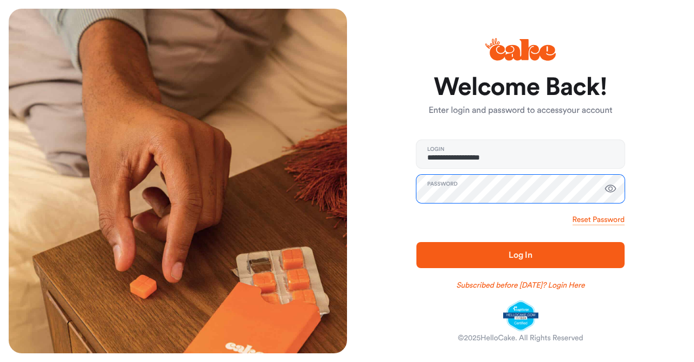
click at [416, 242] on button "Log In" at bounding box center [520, 255] width 208 height 26
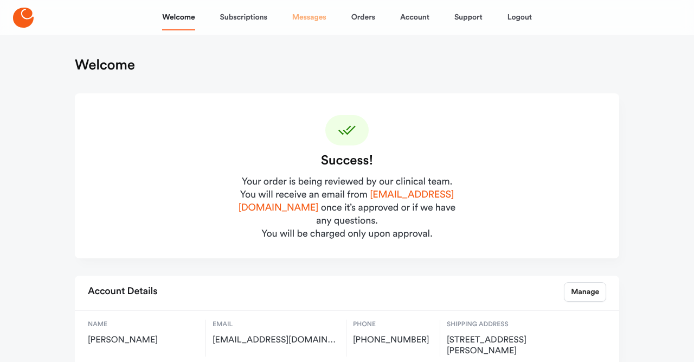
click at [311, 21] on link "Messages" at bounding box center [309, 17] width 34 height 26
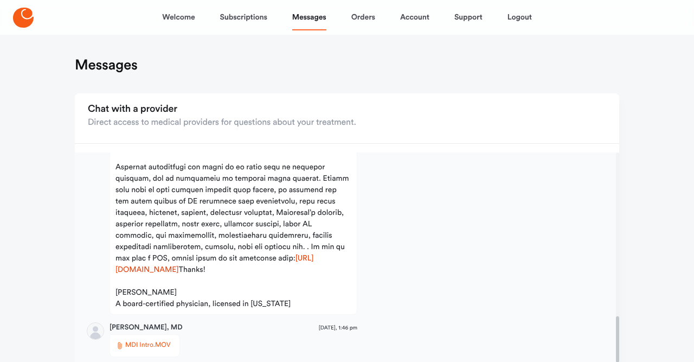
scroll to position [800, 0]
click at [524, 13] on link "Logout" at bounding box center [519, 17] width 24 height 26
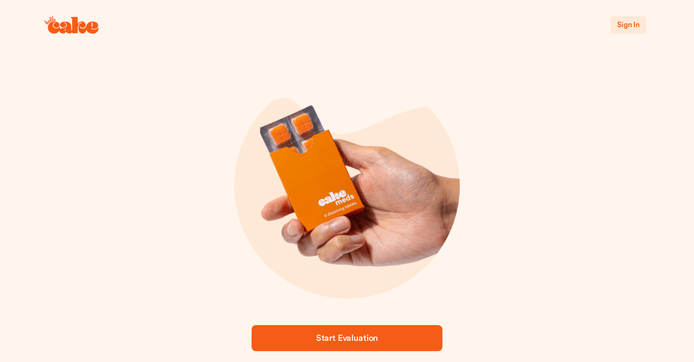
click at [626, 24] on span "Sign In" at bounding box center [628, 25] width 23 height 8
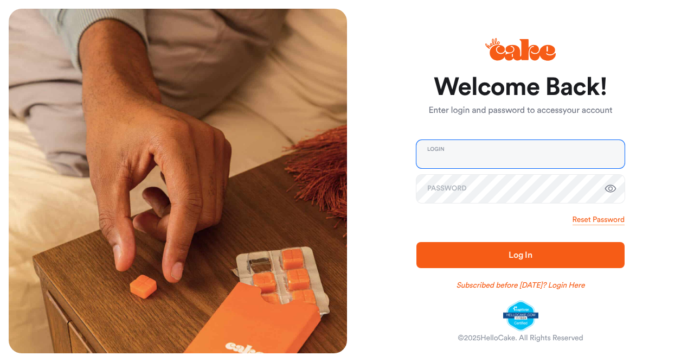
click at [475, 154] on input "email" at bounding box center [520, 154] width 208 height 28
click at [482, 152] on input "email" at bounding box center [520, 154] width 208 height 28
type input "**********"
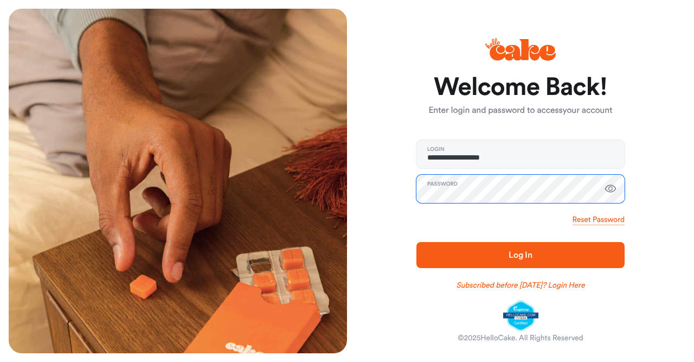
click at [416, 242] on button "Log In" at bounding box center [520, 255] width 208 height 26
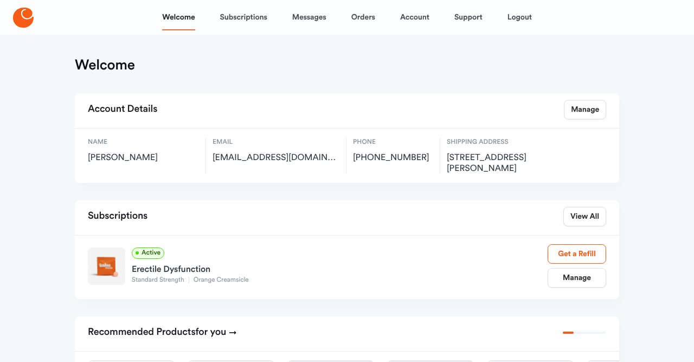
click at [159, 275] on div "Erectile Dysfunction" at bounding box center [340, 267] width 416 height 17
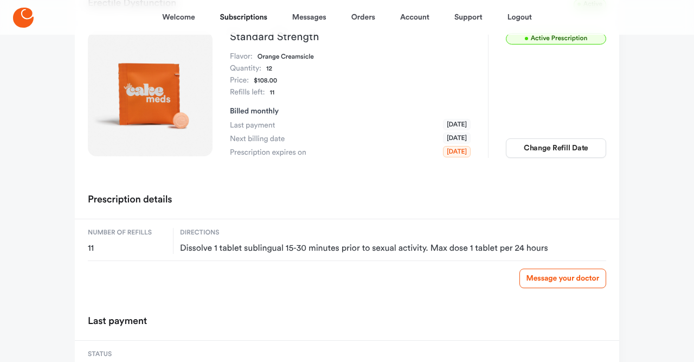
scroll to position [27, 0]
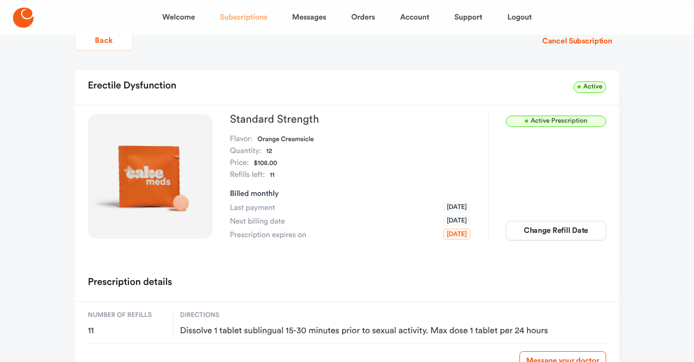
click at [247, 16] on link "Subscriptions" at bounding box center [243, 17] width 47 height 26
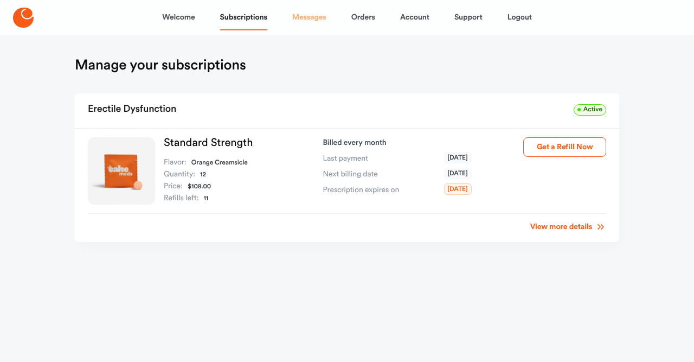
click at [304, 16] on link "Messages" at bounding box center [309, 17] width 34 height 26
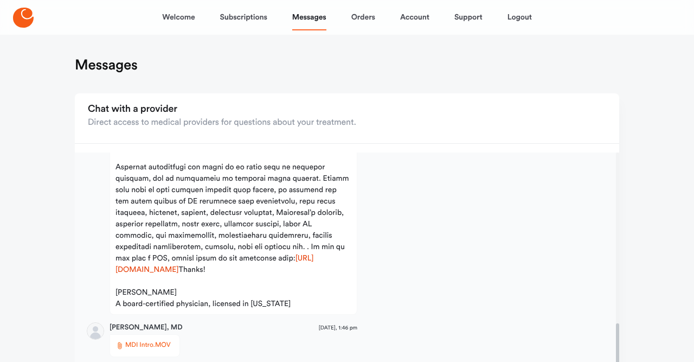
scroll to position [592, 0]
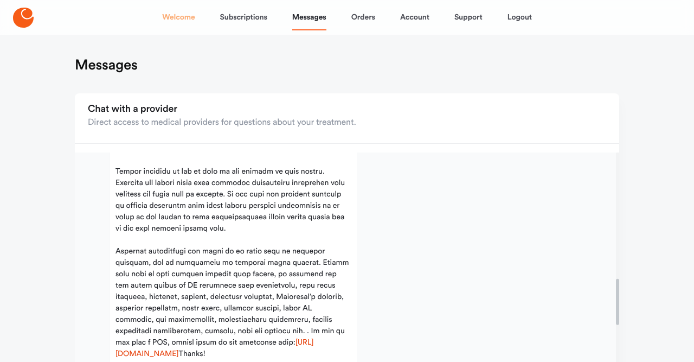
click at [181, 19] on link "Welcome" at bounding box center [178, 17] width 33 height 26
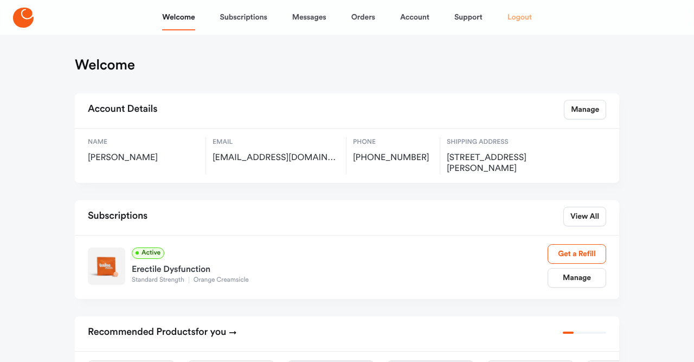
click at [524, 18] on link "Logout" at bounding box center [519, 17] width 24 height 26
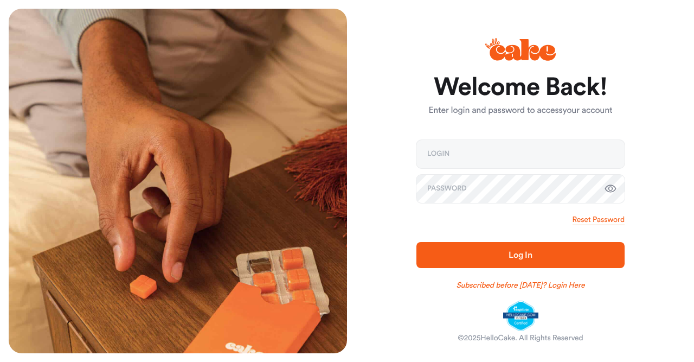
click at [196, 100] on div at bounding box center [178, 181] width 338 height 344
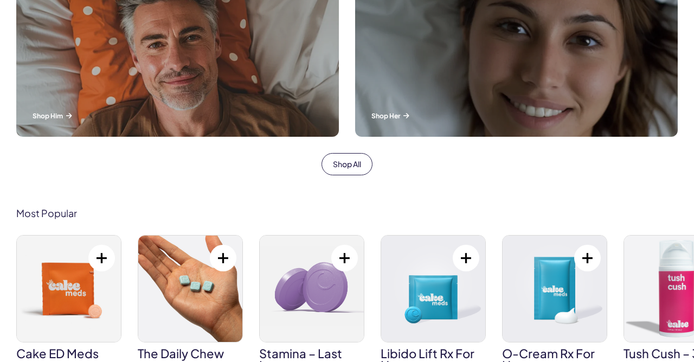
scroll to position [564, 0]
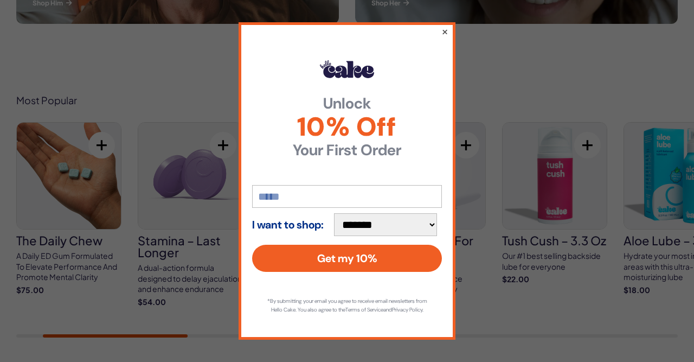
click at [445, 25] on button "×" at bounding box center [444, 31] width 7 height 13
